Goal: Entertainment & Leisure: Consume media (video, audio)

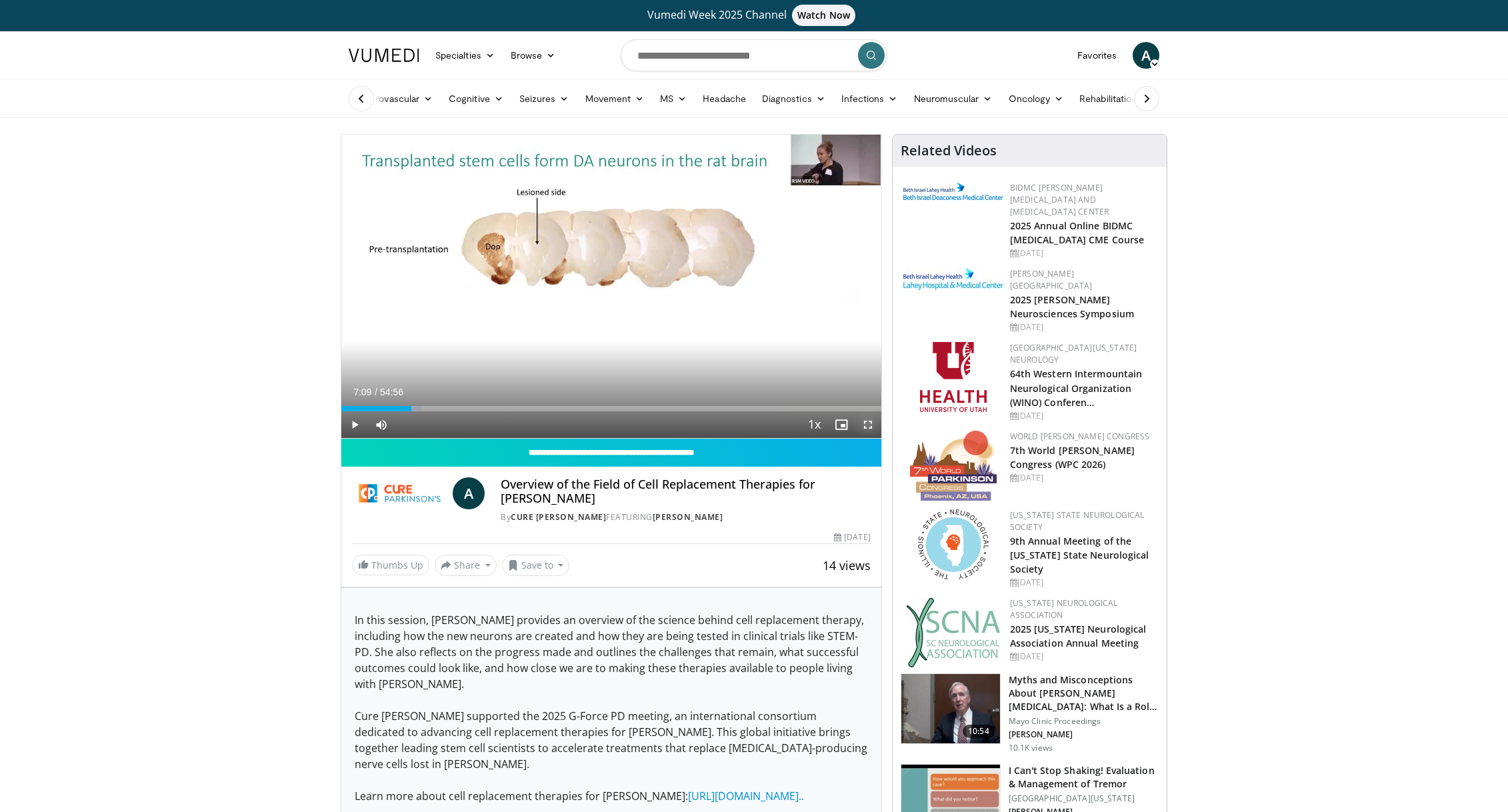
click at [864, 426] on span "Video Player" at bounding box center [868, 425] width 27 height 27
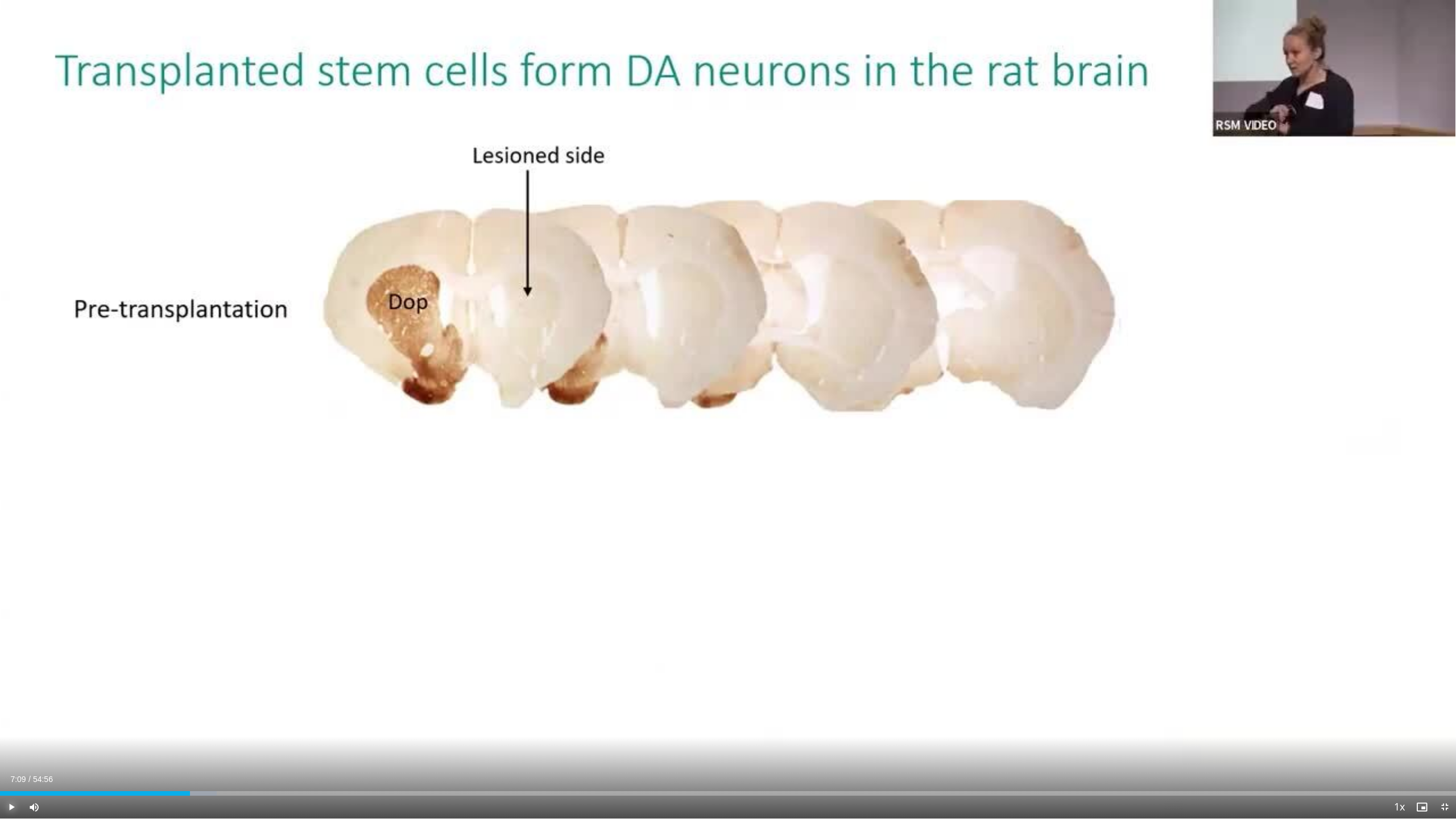
click at [8, 692] on span "Video Player" at bounding box center [12, 807] width 23 height 23
click at [213, 692] on div "Progress Bar" at bounding box center [213, 793] width 1 height 4
click at [9, 692] on span "Video Player" at bounding box center [12, 807] width 23 height 23
click at [61, 692] on div "10 seconds Tap to unmute" at bounding box center [728, 409] width 1456 height 818
click at [12, 692] on span "Video Player" at bounding box center [12, 807] width 23 height 23
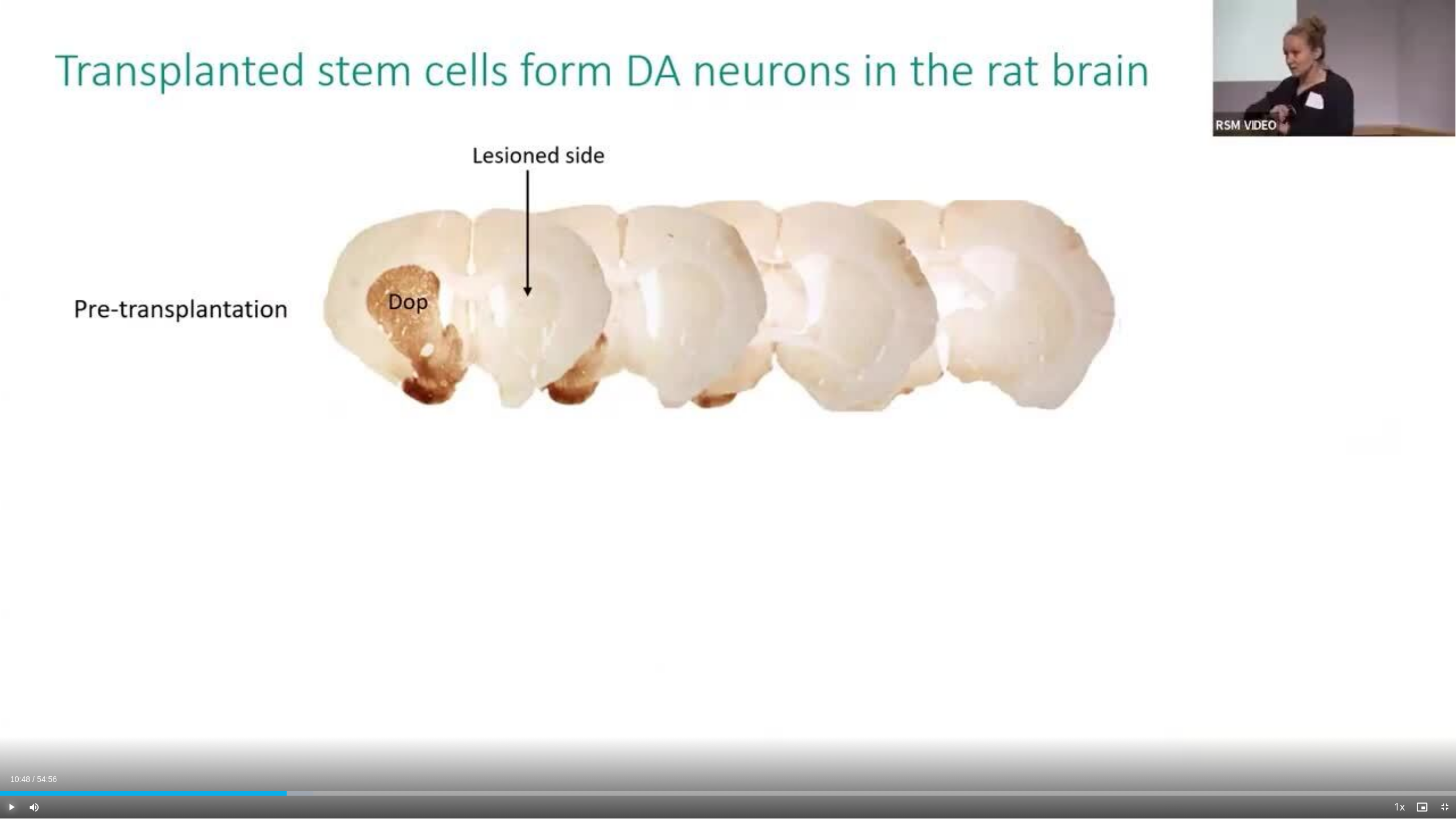
click at [12, 692] on span "Video Player" at bounding box center [12, 807] width 23 height 23
click at [10, 692] on span "Video Player" at bounding box center [12, 807] width 23 height 23
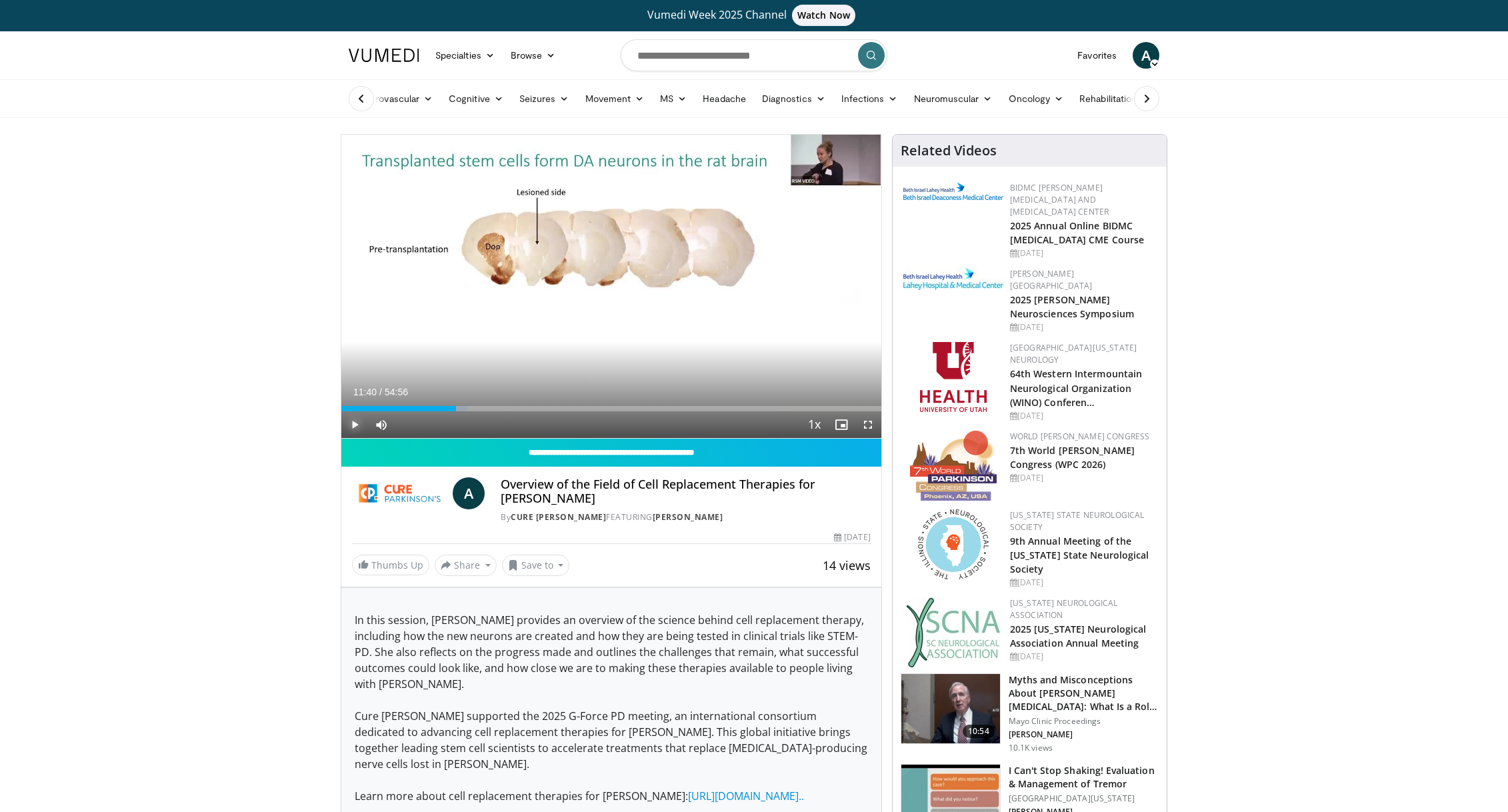
click at [359, 423] on span "Video Player" at bounding box center [355, 425] width 27 height 27
click at [868, 426] on span "Video Player" at bounding box center [868, 425] width 27 height 27
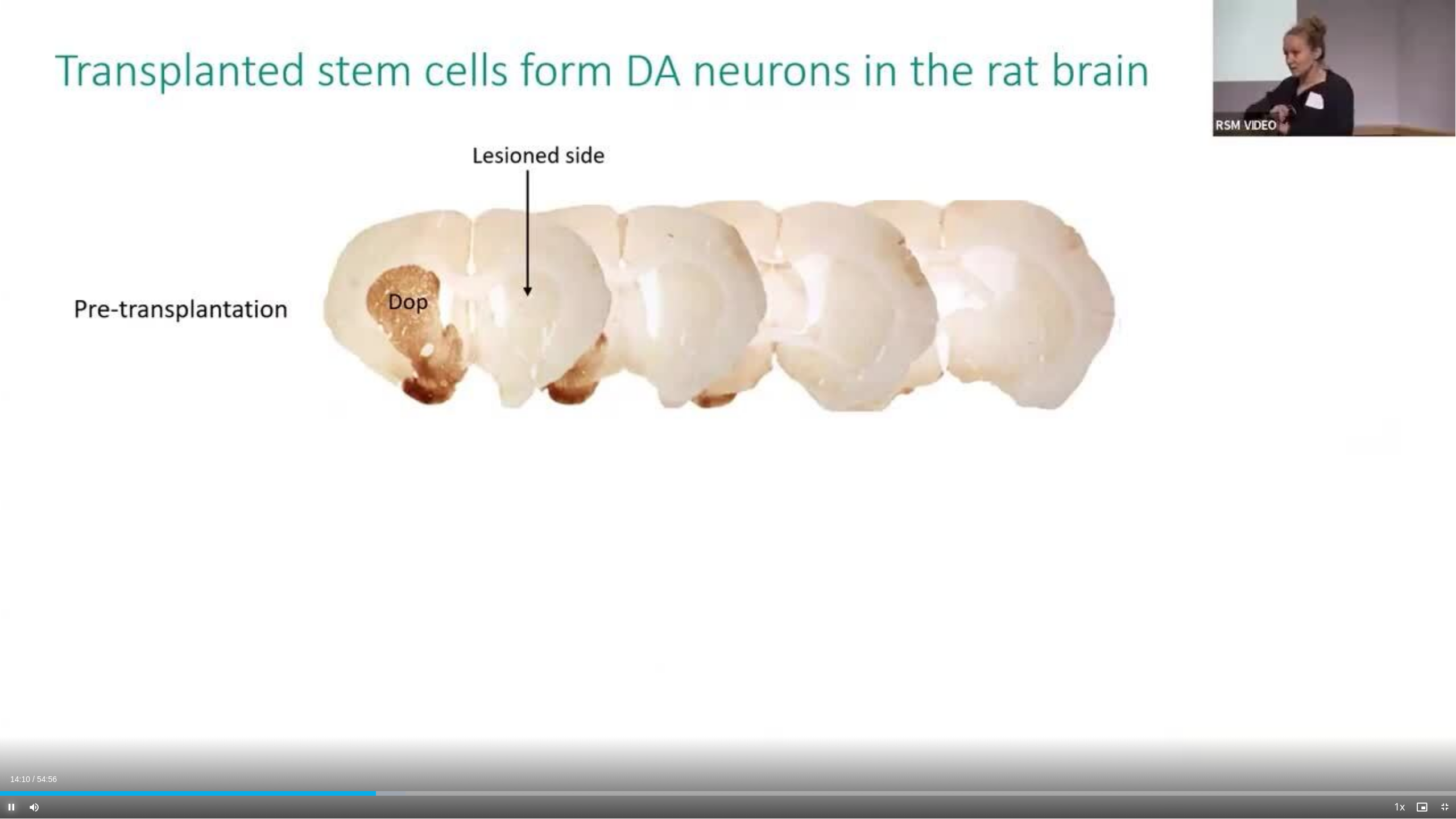
click at [9, 692] on span "Video Player" at bounding box center [12, 807] width 23 height 23
